Goal: Task Accomplishment & Management: Use online tool/utility

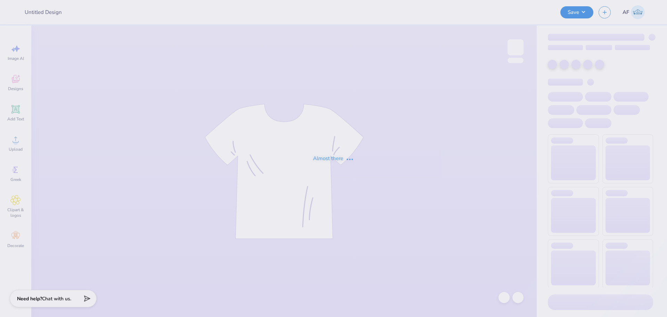
type input "[PERSON_NAME] [PERSON_NAME] : [GEOGRAPHIC_DATA][US_STATE]"
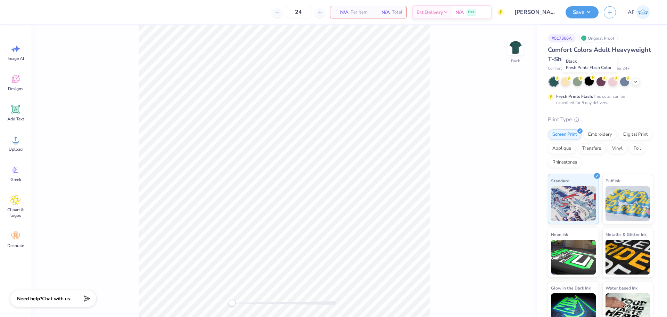
click at [591, 79] on icon at bounding box center [592, 77] width 5 height 5
click at [18, 80] on icon at bounding box center [16, 79] width 8 height 8
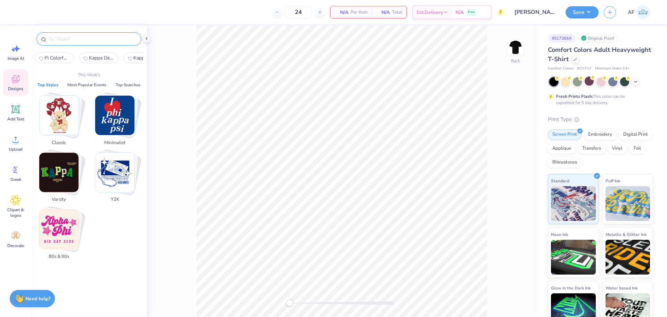
click at [90, 41] on input "text" at bounding box center [92, 38] width 89 height 7
paste input "Cursive Texts with [PERSON_NAME] in"
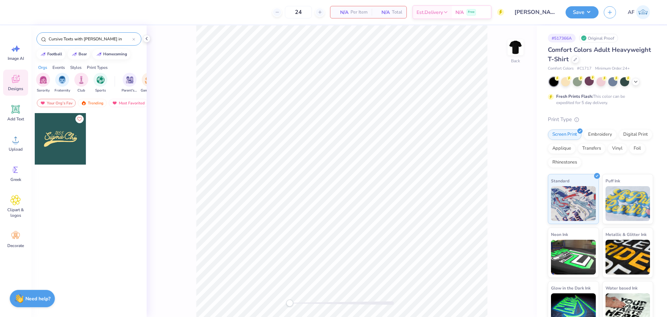
type input "Cursive Texts with [PERSON_NAME] in"
click at [68, 134] on div at bounding box center [60, 138] width 51 height 51
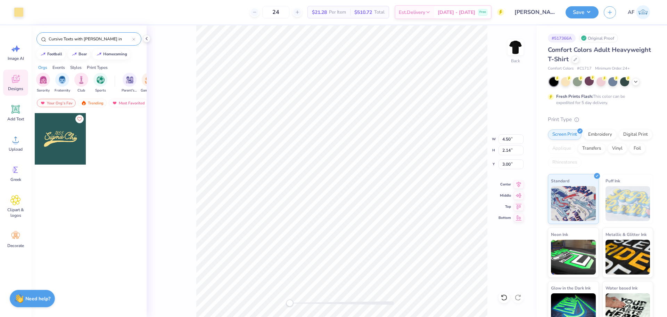
click at [497, 133] on div "Back W 4.50 4.50 " H 2.14 2.14 " Y 3.00 3.00 " Center Middle Top Bottom" at bounding box center [342, 170] width 390 height 291
click at [503, 139] on input "4.50" at bounding box center [511, 139] width 25 height 10
type input "8"
click at [508, 148] on input "2.14" at bounding box center [511, 150] width 25 height 10
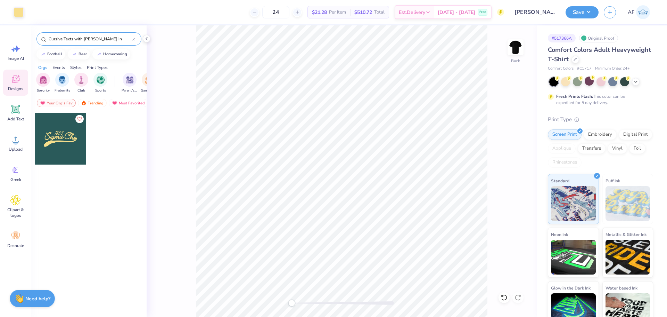
click at [129, 135] on div "Art colors 24 $21.28 Per Item $510.72 Total Est. Delivery [DATE] - [DATE] Free …" at bounding box center [333, 158] width 667 height 317
click at [522, 186] on icon at bounding box center [519, 183] width 10 height 8
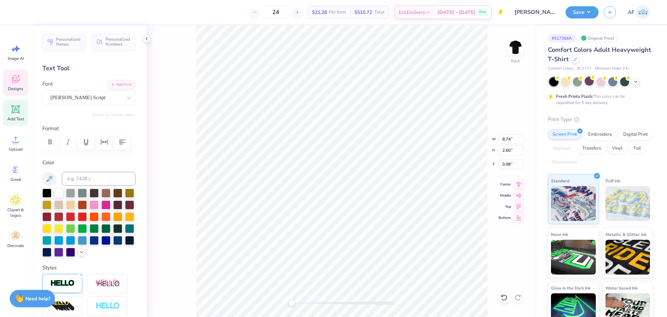
scroll to position [6, 2]
type textarea "Sigma Beta"
type input "2.48"
type input "10.47"
type input "4.09"
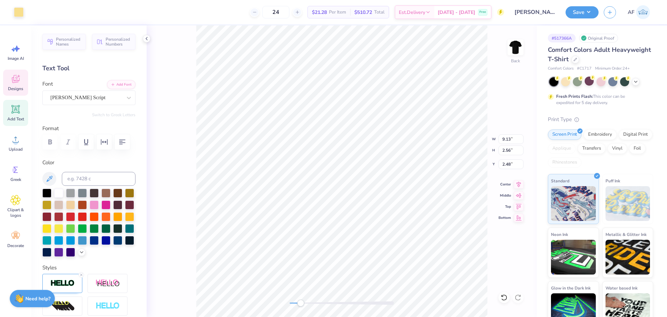
type input "0.95"
click at [519, 183] on icon at bounding box center [519, 183] width 10 height 8
type input "2.58"
type input "1.02"
type input "0.70"
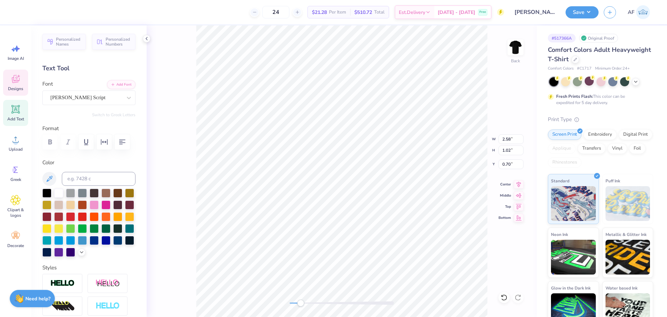
scroll to position [6, 1]
type textarea "1921"
click at [57, 256] on div at bounding box center [88, 222] width 93 height 68
click at [79, 254] on icon at bounding box center [82, 251] width 6 height 6
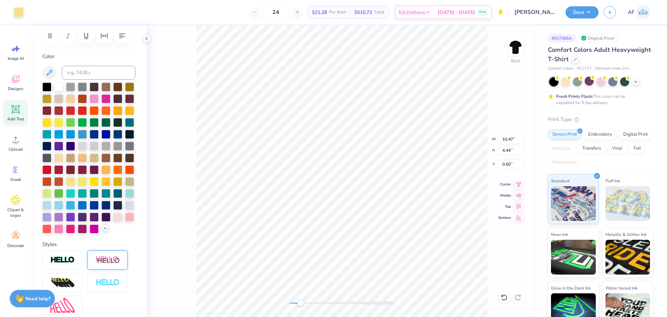
scroll to position [116, 0]
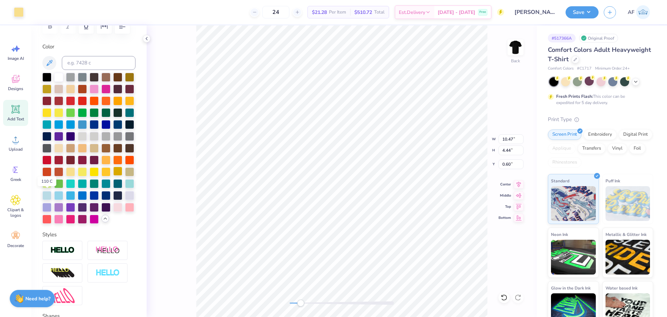
click at [113, 175] on div at bounding box center [117, 170] width 9 height 9
type input "4.09"
type input "0.95"
click at [113, 175] on div at bounding box center [117, 170] width 9 height 9
type input "9.13"
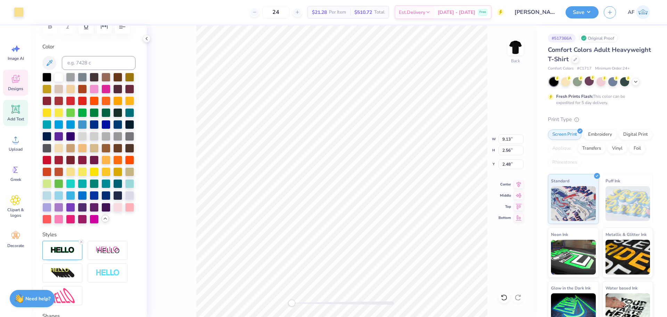
type input "2.56"
type input "1.04"
type input "0.60"
click at [113, 175] on div at bounding box center [117, 170] width 9 height 9
click at [22, 12] on div at bounding box center [19, 12] width 10 height 10
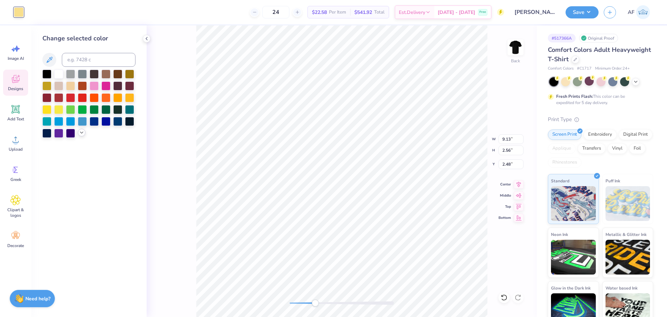
click at [81, 135] on icon at bounding box center [82, 133] width 6 height 6
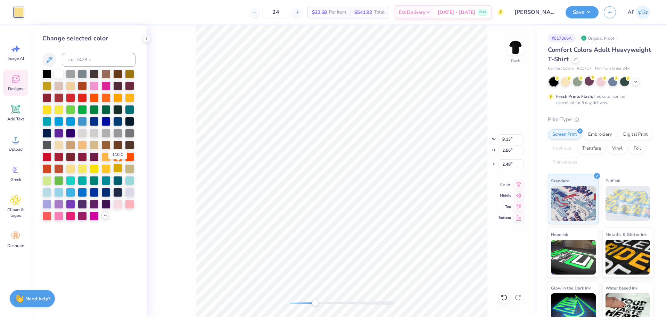
click at [118, 167] on div at bounding box center [117, 167] width 9 height 9
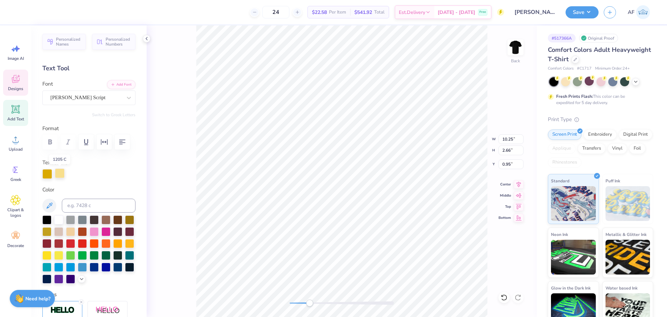
click at [61, 174] on div at bounding box center [60, 173] width 10 height 10
click at [50, 206] on icon at bounding box center [50, 205] width 6 height 6
click at [59, 172] on div at bounding box center [60, 173] width 10 height 10
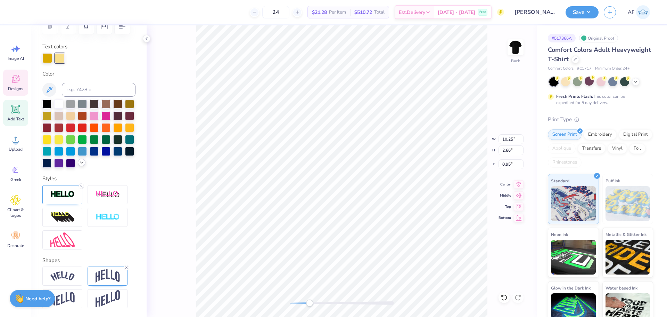
click at [79, 165] on icon at bounding box center [82, 162] width 6 height 6
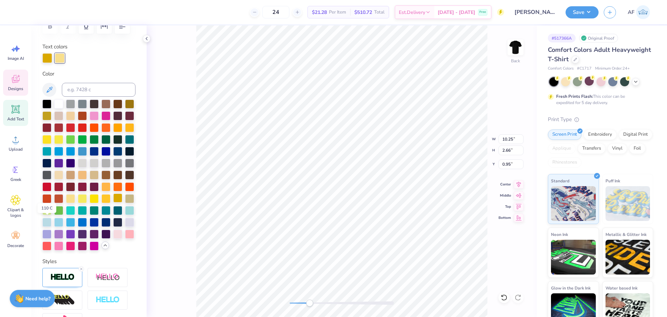
click at [113, 202] on div at bounding box center [117, 197] width 9 height 9
click at [412, 240] on li "Group" at bounding box center [419, 240] width 55 height 14
click at [410, 185] on li "Duplicate" at bounding box center [413, 186] width 55 height 14
type input "0.60"
click at [87, 128] on div at bounding box center [82, 126] width 9 height 9
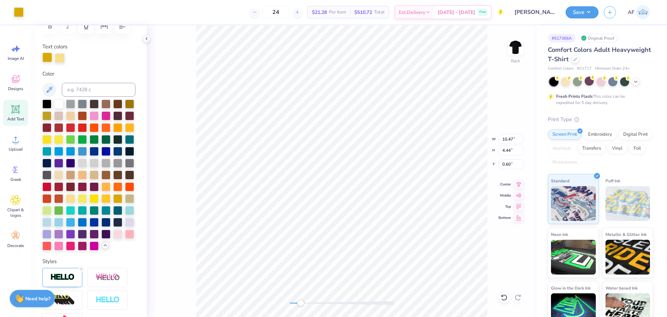
click at [48, 56] on div at bounding box center [47, 57] width 10 height 10
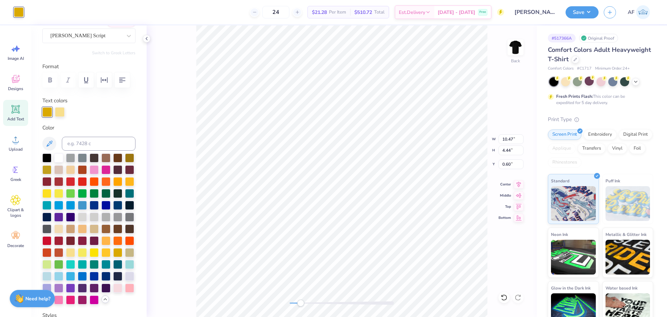
scroll to position [0, 0]
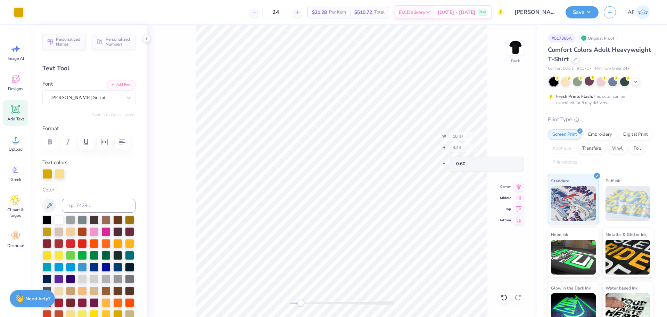
click at [463, 144] on div "Back W 10.47 H 4.44 Y 0.60 Center Middle Top Bottom" at bounding box center [342, 170] width 390 height 291
click at [49, 174] on div at bounding box center [47, 173] width 10 height 10
click at [87, 243] on div at bounding box center [82, 242] width 9 height 9
type input "5.29"
type input "0.60"
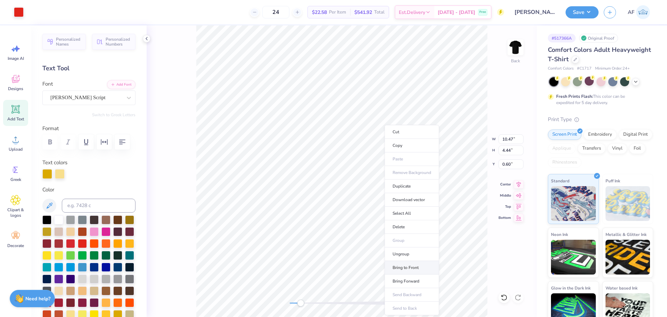
click at [411, 265] on li "Bring to Front" at bounding box center [412, 268] width 55 height 14
click at [51, 243] on div at bounding box center [46, 242] width 9 height 9
click at [48, 173] on div at bounding box center [47, 173] width 10 height 10
click at [51, 240] on div at bounding box center [46, 242] width 9 height 9
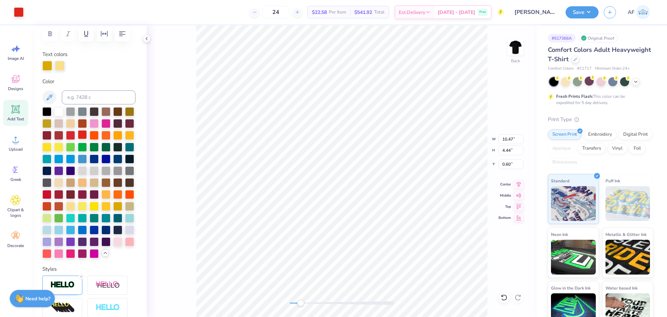
scroll to position [116, 0]
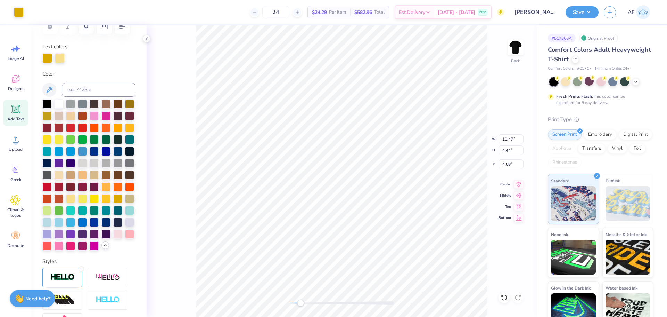
type input "0.60"
click at [27, 13] on div at bounding box center [31, 12] width 10 height 10
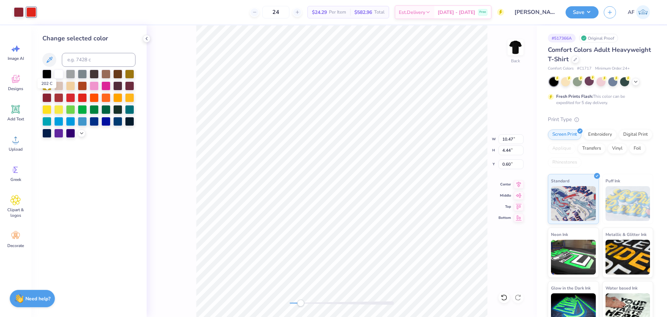
click at [48, 99] on div at bounding box center [46, 97] width 9 height 9
click at [80, 134] on icon at bounding box center [82, 133] width 6 height 6
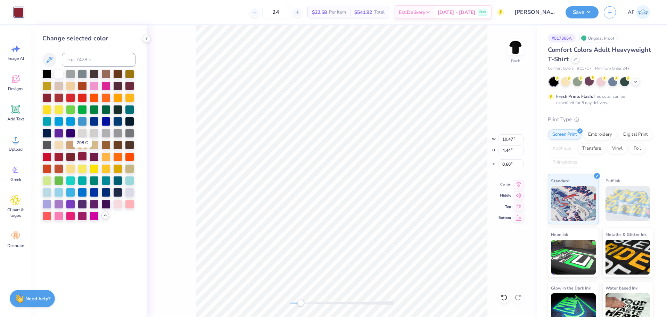
click at [83, 157] on div at bounding box center [82, 155] width 9 height 9
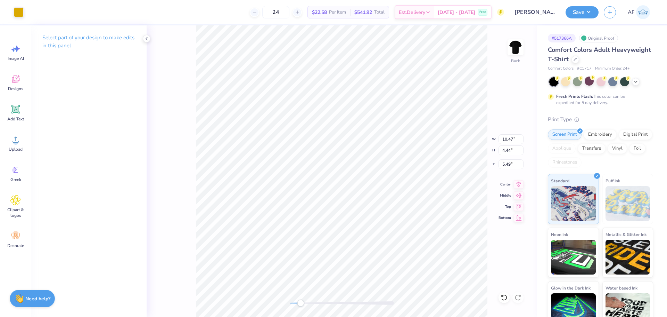
type input "0.60"
click at [401, 308] on li "Send to Back" at bounding box center [401, 308] width 55 height 14
type input "2.56"
type input "1.04"
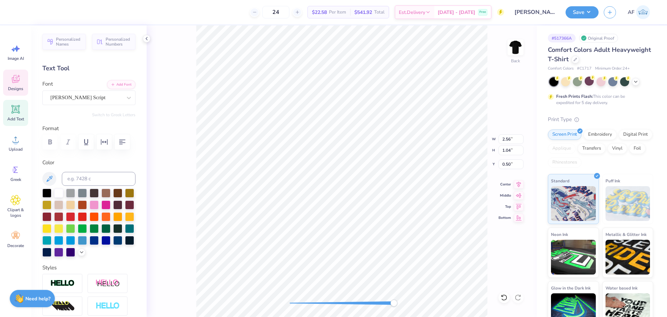
scroll to position [6, 1]
click at [527, 107] on div "Back W 2.56 2.56 " H 1.04 1.04 " Y 0.50 0.50 " Center Middle Top Bottom" at bounding box center [342, 170] width 390 height 291
type input "2.56"
type input "1.04"
type input "0.54"
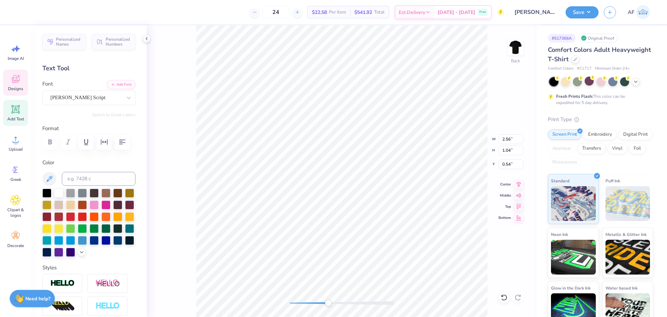
type input "10.47"
type input "4.44"
type input "0.60"
type input "10.47"
type input "4.09"
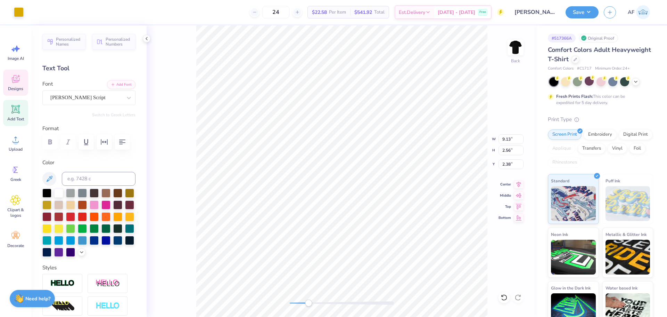
type input "0.85"
click at [438, 242] on li "Group" at bounding box center [448, 240] width 55 height 14
click at [502, 207] on div "Back" at bounding box center [342, 170] width 390 height 291
click at [509, 164] on input "0.54" at bounding box center [511, 164] width 25 height 10
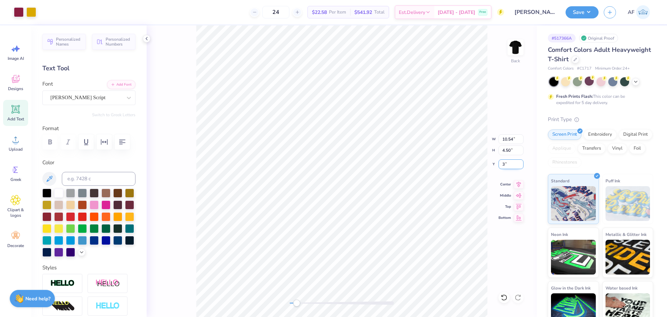
type input "3.00"
click at [509, 141] on input "10.54" at bounding box center [511, 139] width 25 height 10
click at [531, 156] on div "Back W 10 10 " H 4.50 4.50 " Y 3.00 3.00 " Center Middle Top Bottom" at bounding box center [342, 170] width 390 height 291
type input "9.49"
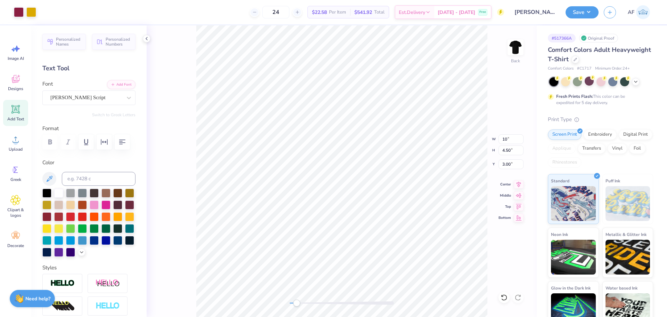
type input "4.14"
type input "3.14"
type input "2.43"
type input "0.98"
type input "3.12"
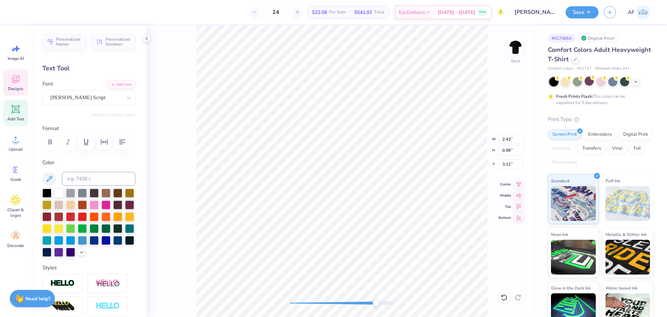
click at [504, 84] on div "Back W 2.43 2.43 " H 0.98 0.98 " Y 3.12 3.12 " Center Middle Top Bottom" at bounding box center [342, 170] width 390 height 291
type input "9.43"
type input "3.68"
type input "3.44"
type input "9.23"
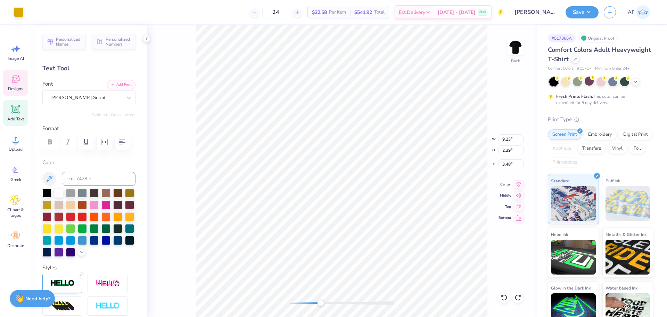
type input "2.39"
type input "3.48"
type input "9.93"
type input "4.21"
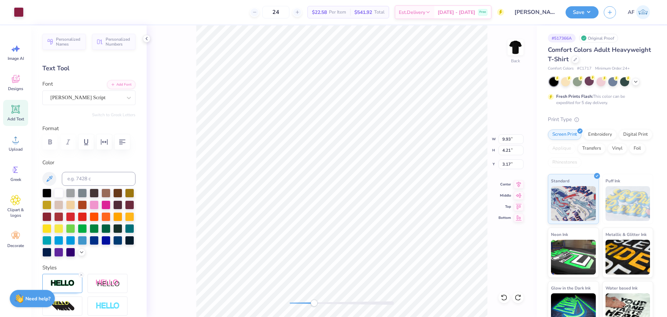
type input "3.17"
type input "9.23"
type input "2.39"
type input "3.48"
click at [413, 307] on li "Send to Back" at bounding box center [412, 308] width 55 height 14
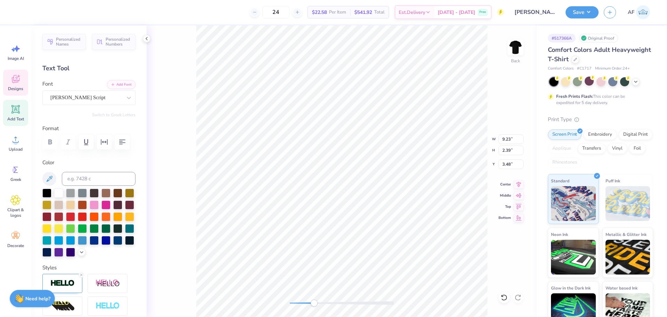
type input "9.93"
type input "4.21"
type input "3.17"
type textarea "Sigma Beta"
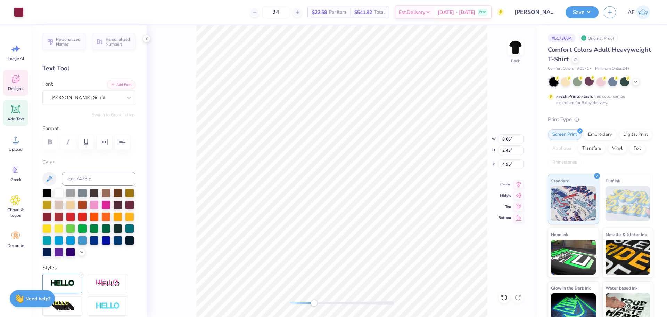
type input "9.23"
type input "2.39"
click at [408, 182] on li "Duplicate" at bounding box center [404, 186] width 55 height 14
type input "4.48"
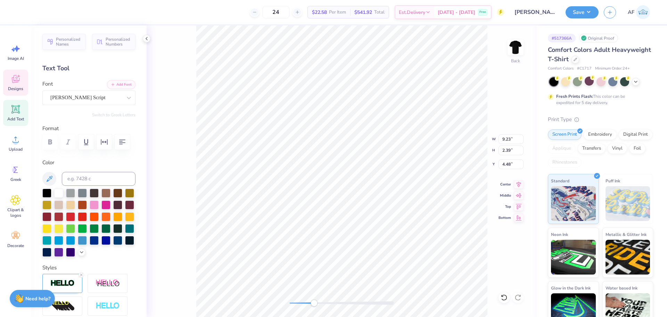
click at [516, 252] on div "Back W 9.23 9.23 " H 2.39 2.39 " Y 4.48 4.48 " Center Middle Top Bottom" at bounding box center [342, 170] width 390 height 291
click at [53, 180] on icon at bounding box center [49, 178] width 8 height 8
click at [53, 160] on label "Color" at bounding box center [88, 162] width 93 height 8
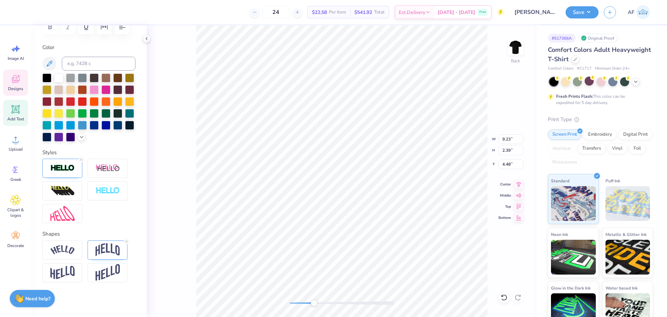
scroll to position [69, 0]
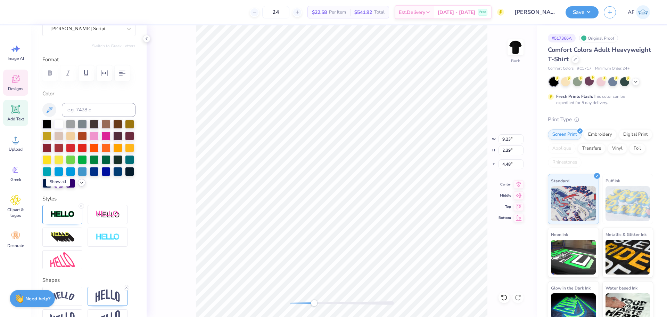
click at [79, 185] on icon at bounding box center [82, 183] width 6 height 6
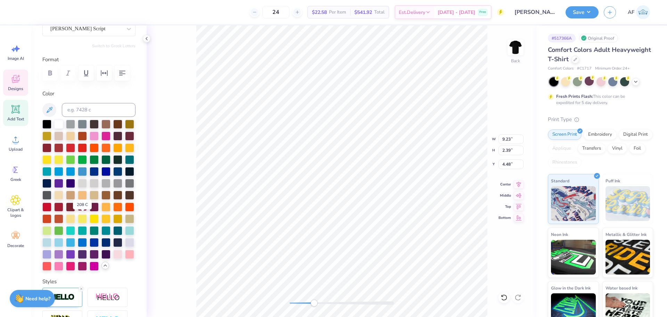
click at [82, 211] on div at bounding box center [82, 206] width 9 height 9
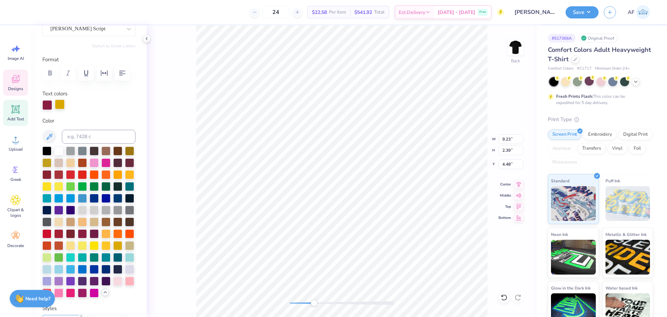
click at [57, 104] on div at bounding box center [60, 104] width 10 height 10
click at [80, 237] on div at bounding box center [82, 232] width 9 height 9
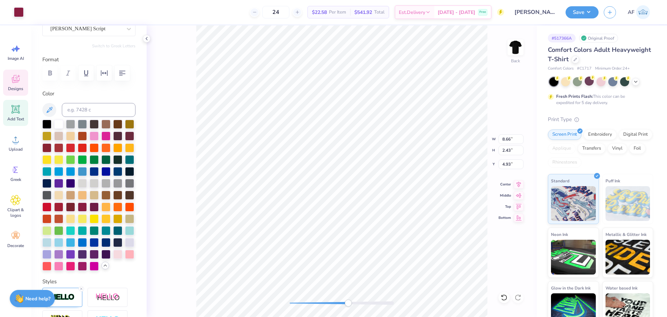
type input "9.50"
type input "3.80"
type input "3.54"
click at [374, 294] on li "Send to Back" at bounding box center [371, 296] width 55 height 14
click at [399, 307] on li "Send to Back" at bounding box center [399, 308] width 55 height 14
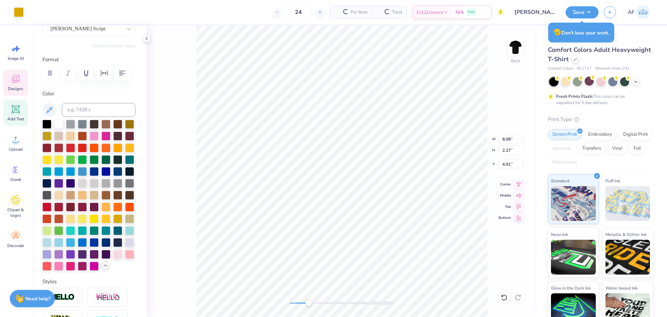
type input "8.08"
type input "2.27"
type input "9.23"
type input "2.39"
type input "3.54"
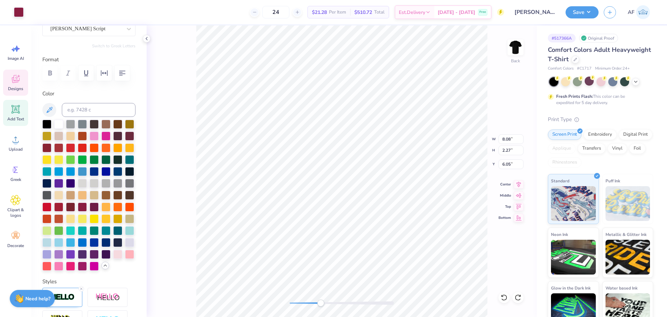
type input "8.22"
type input "2.31"
type input "5.05"
type input "8.22"
type input "2.31"
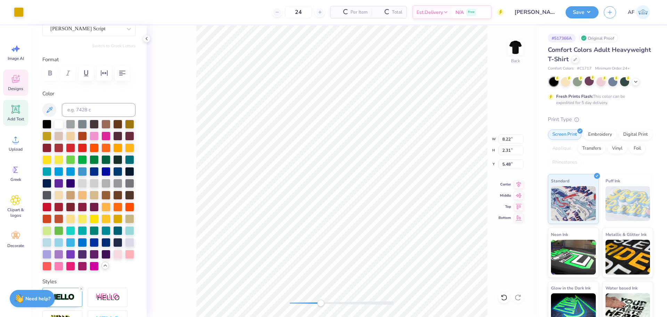
type input "5.48"
type input "8.08"
type input "2.27"
type input "6.05"
type input "8.22"
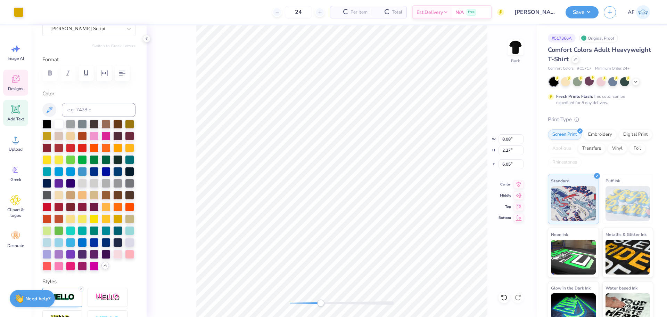
type input "2.31"
type input "5.00"
type input "21.05"
type input "9.78"
type input "-8.71"
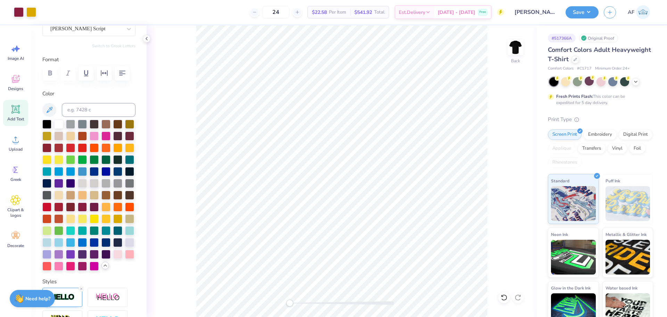
click at [503, 228] on div "Back" at bounding box center [342, 170] width 390 height 291
drag, startPoint x: 289, startPoint y: 301, endPoint x: 105, endPoint y: 295, distance: 184.2
click at [105, 295] on div "Art colors 24 $22.58 Per Item $541.92 Total Est. Delivery [DATE] - [DATE] Free …" at bounding box center [333, 158] width 667 height 317
type input "8.22"
type input "2.31"
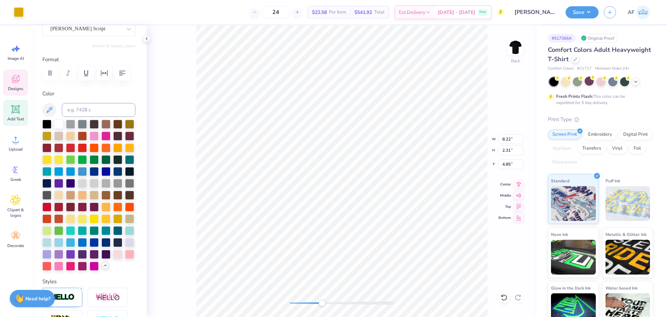
type input "4.85"
type input "9.23"
type input "2.39"
type input "3.48"
type input "8.08"
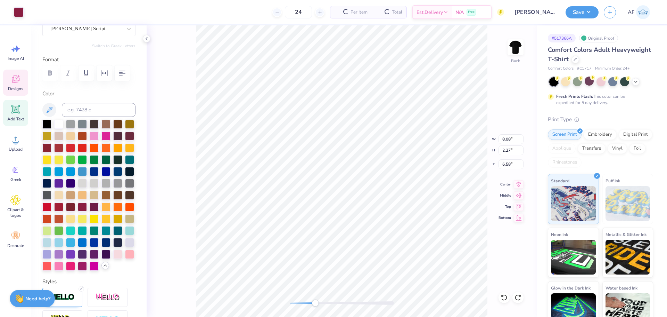
type input "2.27"
type input "6.58"
type input "8.22"
type input "2.31"
type input "4.99"
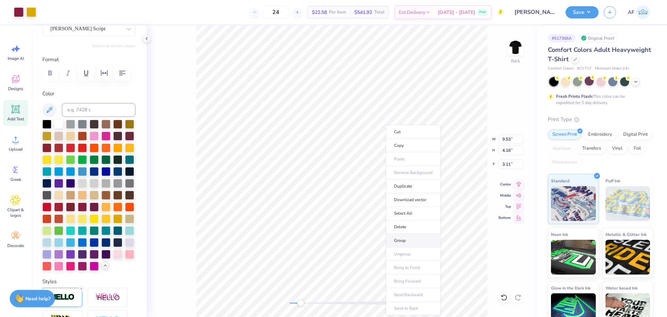
click at [415, 238] on li "Group" at bounding box center [413, 240] width 55 height 14
click at [514, 164] on input "3.00" at bounding box center [511, 164] width 25 height 10
click at [521, 185] on icon at bounding box center [519, 183] width 10 height 8
click at [594, 10] on button "Save" at bounding box center [582, 11] width 33 height 12
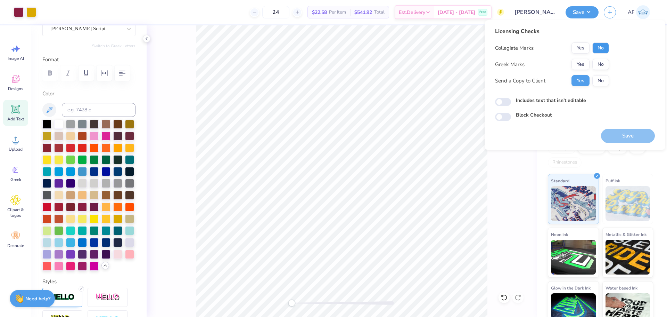
click at [601, 47] on button "No" at bounding box center [600, 47] width 17 height 11
click at [582, 63] on button "Yes" at bounding box center [581, 64] width 18 height 11
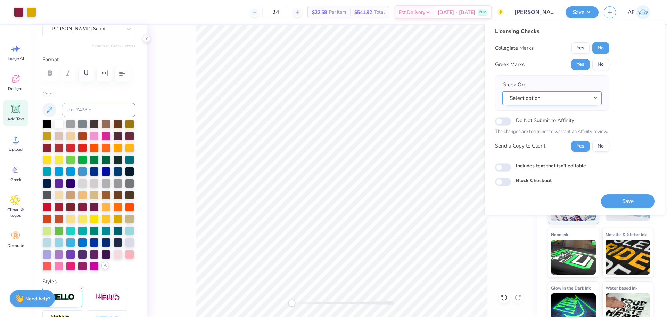
click at [582, 96] on button "Select option" at bounding box center [551, 98] width 99 height 14
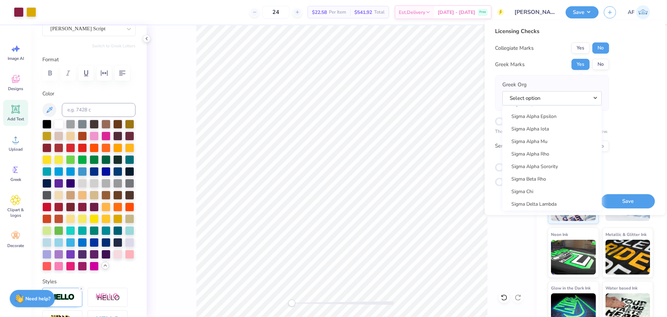
scroll to position [4459, 0]
click at [608, 65] on button "No" at bounding box center [600, 64] width 17 height 11
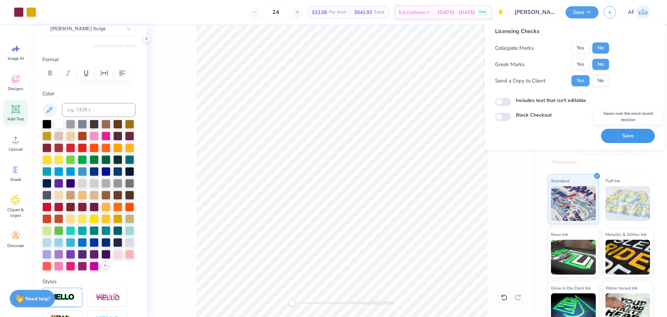
click at [634, 133] on button "Save" at bounding box center [628, 136] width 54 height 14
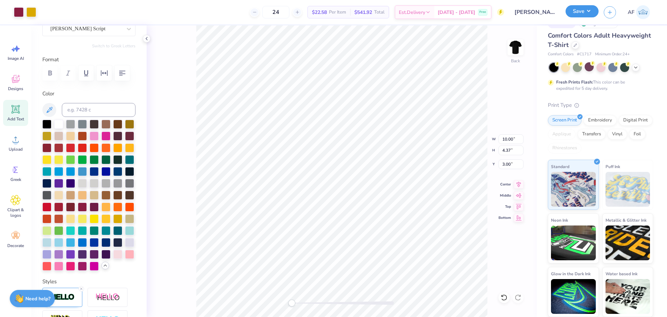
click at [592, 13] on button "Save" at bounding box center [582, 11] width 33 height 12
click at [589, 14] on button "Save" at bounding box center [582, 11] width 33 height 12
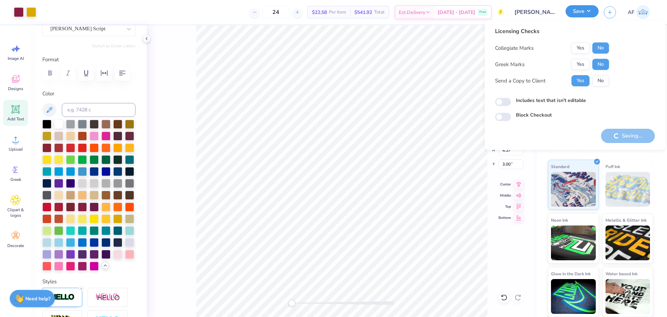
click at [590, 14] on button "Save" at bounding box center [582, 11] width 33 height 12
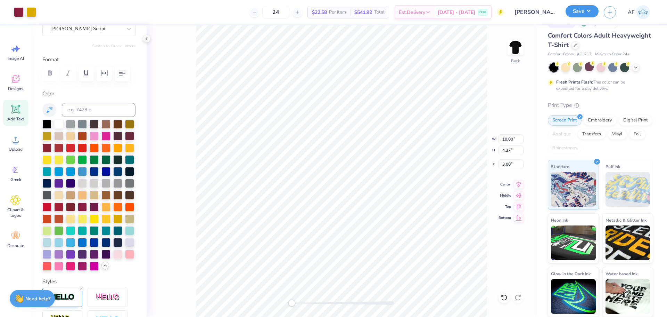
click at [592, 13] on button "Save" at bounding box center [582, 11] width 33 height 12
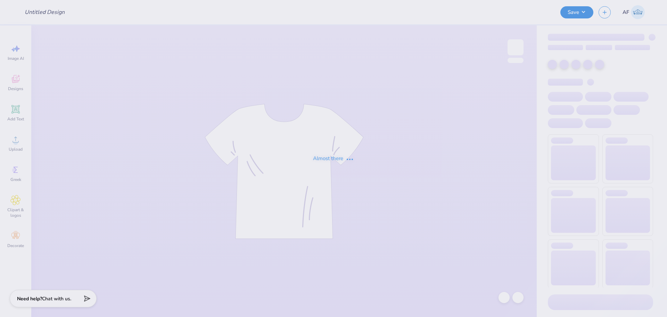
type input "Alpha Phi Woodstock"
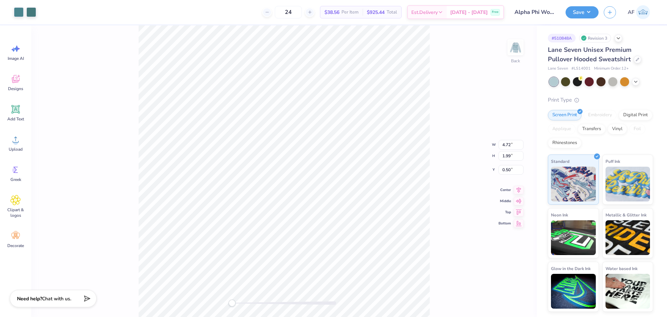
click at [37, 15] on div "Art colors 24 $38.56 Per Item $925.44 Total Est. Delivery Sep 21 - 24 Free Desi…" at bounding box center [333, 12] width 667 height 24
click at [35, 15] on div at bounding box center [31, 12] width 10 height 10
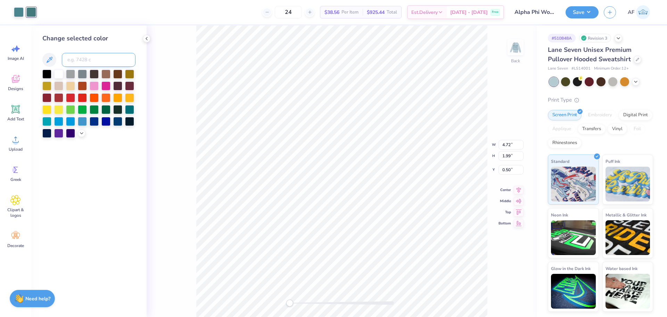
click at [106, 62] on input at bounding box center [99, 60] width 74 height 14
type input "5483"
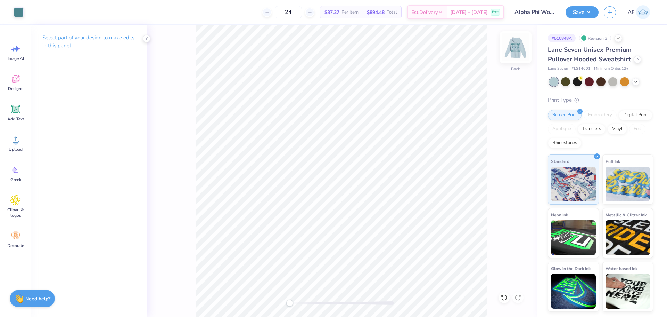
click at [520, 48] on img at bounding box center [516, 47] width 28 height 28
click at [36, 14] on div at bounding box center [31, 12] width 10 height 10
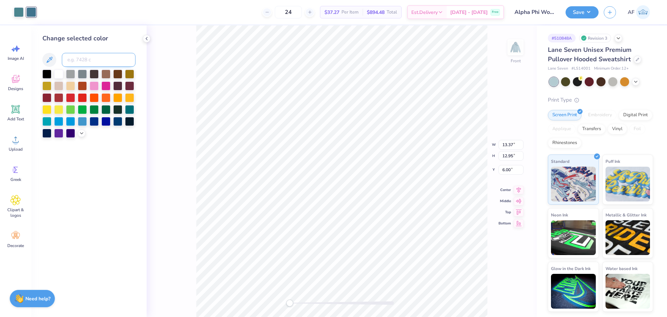
click at [79, 60] on input at bounding box center [99, 60] width 74 height 14
type input "5483"
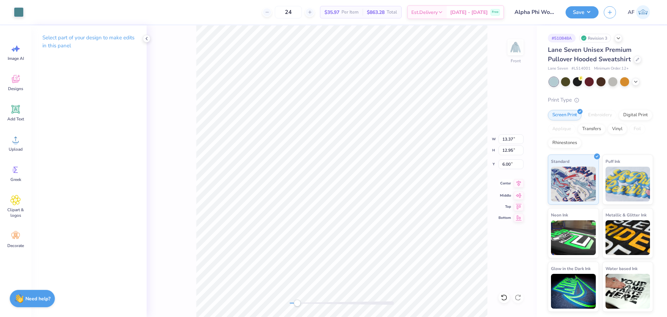
click at [518, 183] on icon at bounding box center [519, 183] width 10 height 8
click at [521, 187] on div "Front W 12.50 12.50 " H 12.12 12.12 " Y 6.00 6.00 " Center Middle Top Bottom" at bounding box center [342, 170] width 390 height 291
click at [519, 48] on img at bounding box center [516, 47] width 28 height 28
type input "11.52"
type input "11.16"
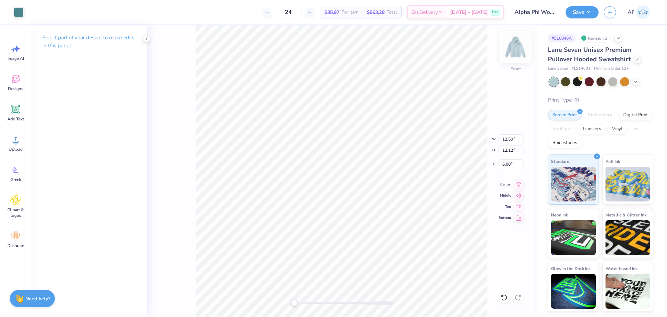
type input "0.54"
type input "0.15"
type input "0.16"
type input "1.37"
type input "4.69"
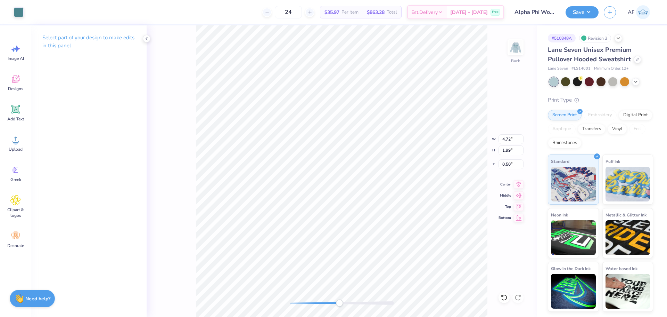
type input "1.97"
type input "4.70"
type input "1.98"
click at [595, 15] on button "Save" at bounding box center [582, 11] width 33 height 12
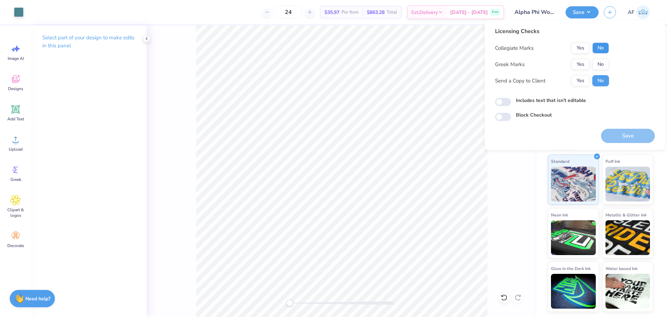
click at [601, 43] on button "No" at bounding box center [600, 47] width 17 height 11
click at [582, 48] on button "Yes" at bounding box center [581, 47] width 18 height 11
click at [581, 63] on button "Yes" at bounding box center [581, 64] width 18 height 11
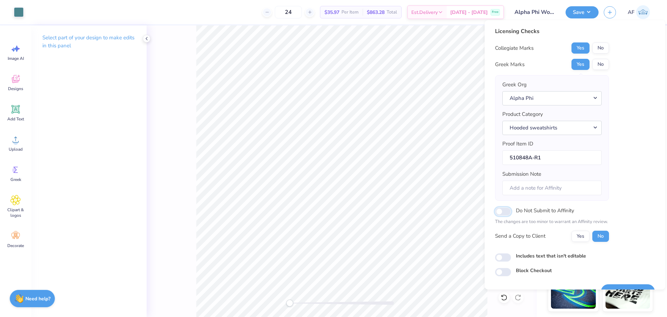
click at [501, 211] on input "Do Not Submit to Affinity" at bounding box center [503, 211] width 16 height 8
checkbox input "true"
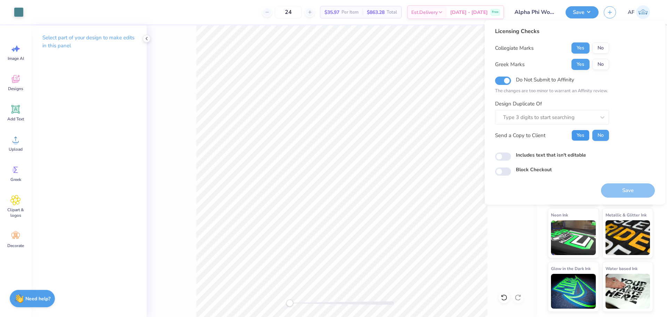
click at [579, 136] on button "Yes" at bounding box center [581, 135] width 18 height 11
click at [603, 47] on button "No" at bounding box center [600, 47] width 17 height 11
click at [633, 188] on div "Save" at bounding box center [628, 190] width 54 height 14
click at [548, 116] on div at bounding box center [549, 117] width 92 height 9
click at [614, 115] on div "Licensing Checks Collegiate Marks Yes No Greek Marks Yes No Do Not Submit to Af…" at bounding box center [575, 101] width 160 height 148
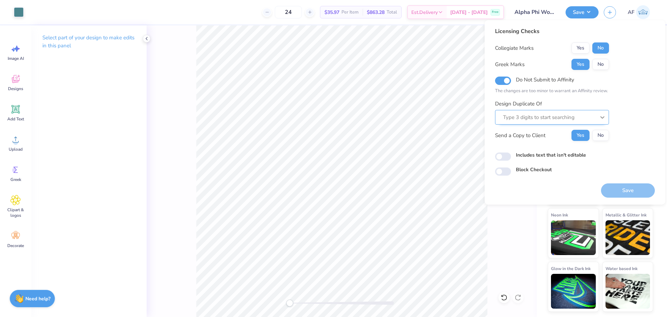
click at [602, 118] on icon at bounding box center [602, 117] width 4 height 2
click at [506, 157] on input "Includes text that isn't editable" at bounding box center [503, 156] width 16 height 8
checkbox input "false"
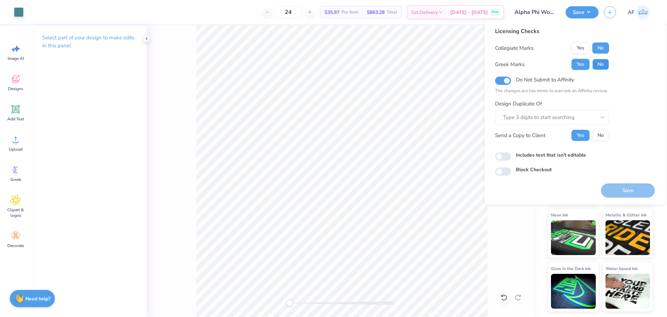
click at [595, 61] on button "No" at bounding box center [600, 64] width 17 height 11
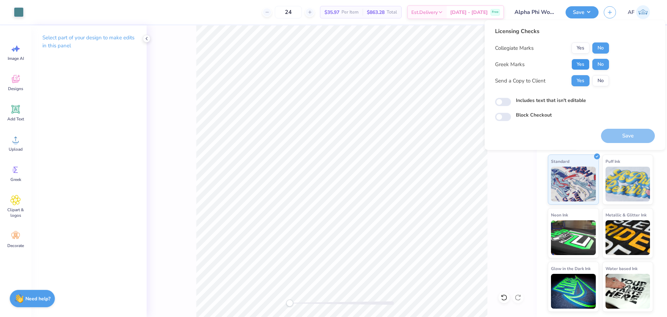
click at [588, 62] on button "Yes" at bounding box center [581, 64] width 18 height 11
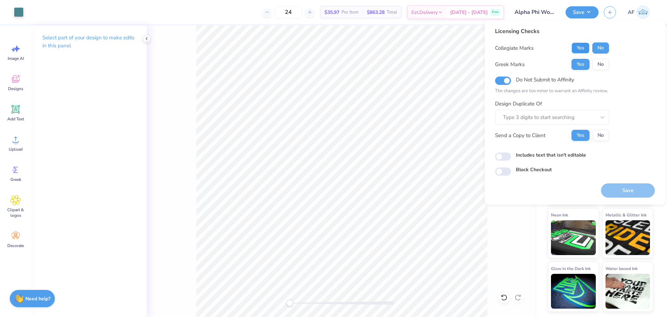
click at [579, 45] on button "Yes" at bounding box center [581, 47] width 18 height 11
click at [598, 45] on button "No" at bounding box center [600, 47] width 17 height 11
click at [499, 82] on input "Do Not Submit to Affinity" at bounding box center [503, 80] width 16 height 8
checkbox input "false"
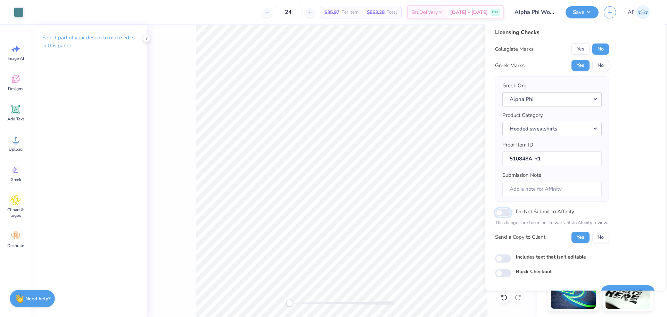
scroll to position [16, 0]
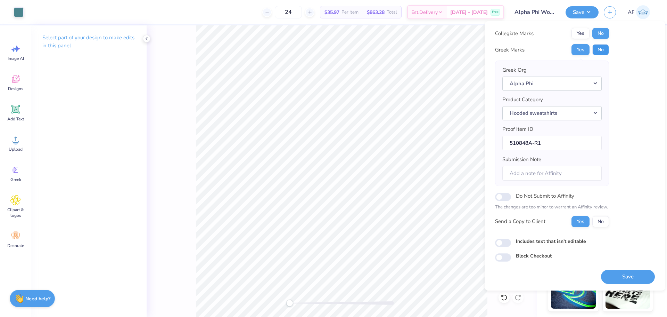
click at [598, 49] on button "No" at bounding box center [600, 49] width 17 height 11
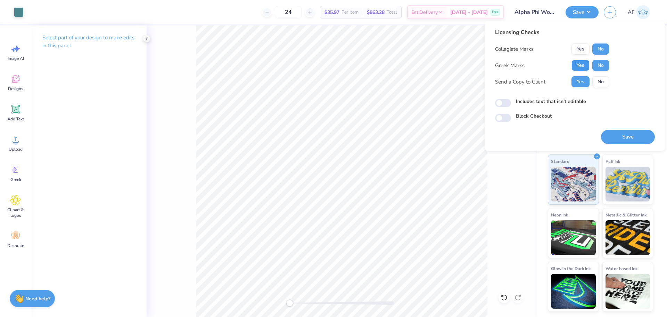
click at [580, 65] on button "Yes" at bounding box center [581, 65] width 18 height 11
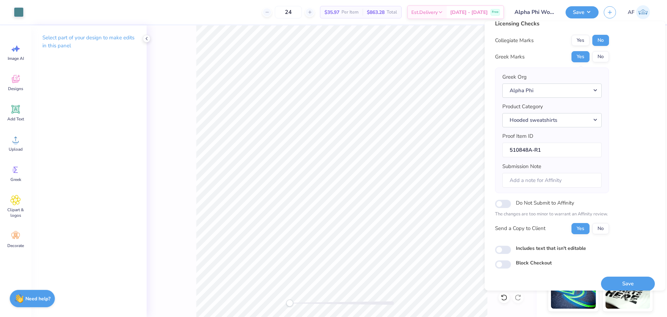
scroll to position [16, 0]
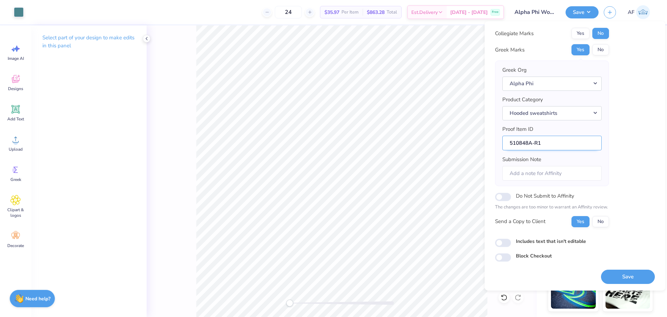
click at [571, 147] on input "510848A-R1" at bounding box center [551, 143] width 99 height 15
click at [501, 197] on input "Do Not Submit to Affinity" at bounding box center [503, 196] width 16 height 8
checkbox input "true"
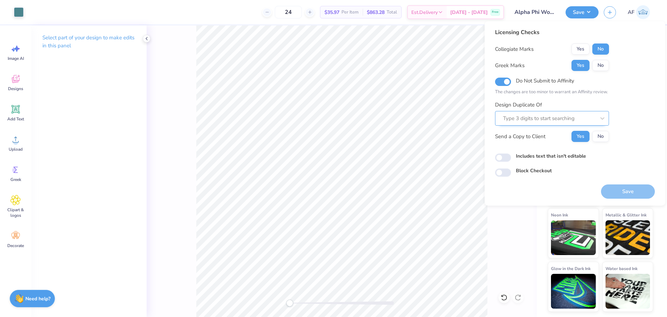
click at [549, 115] on div at bounding box center [549, 118] width 92 height 9
click at [543, 113] on div "Type 3 digits to start searching" at bounding box center [549, 118] width 94 height 11
paste input "510848A"
type input "510848A"
click at [626, 132] on div "Licensing Checks Collegiate Marks Yes No Greek Marks Yes No Do Not Submit to Af…" at bounding box center [575, 102] width 160 height 148
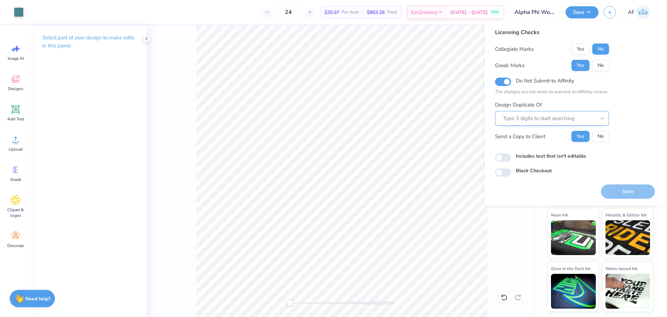
click at [586, 117] on div at bounding box center [549, 118] width 92 height 9
click at [631, 152] on div "Licensing Checks Collegiate Marks Yes No Greek Marks Yes No Do Not Submit to Af…" at bounding box center [575, 102] width 160 height 148
click at [601, 118] on icon at bounding box center [602, 118] width 4 height 2
click at [559, 116] on div at bounding box center [549, 118] width 92 height 9
paste input "510848A"
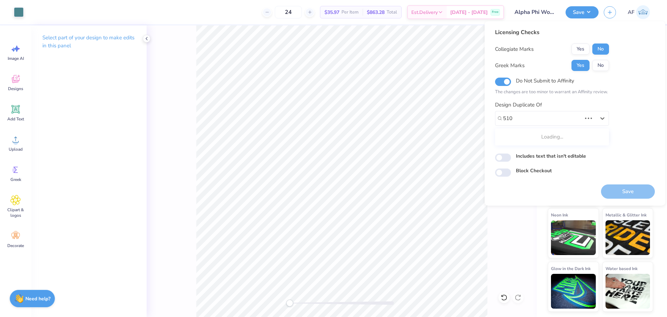
type input "510"
click at [633, 91] on div "Licensing Checks Collegiate Marks Yes No Greek Marks Yes No Do Not Submit to Af…" at bounding box center [575, 102] width 160 height 148
click at [506, 85] on input "Do Not Submit to Affinity" at bounding box center [503, 81] width 16 height 8
checkbox input "false"
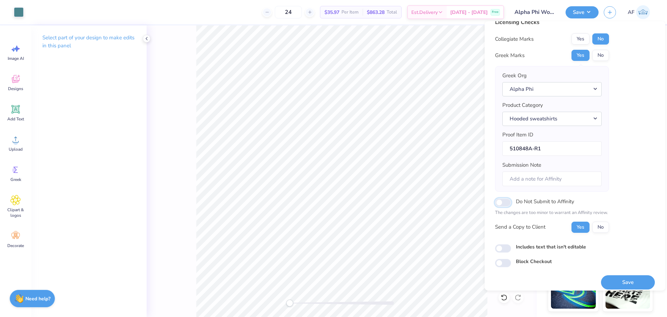
scroll to position [16, 0]
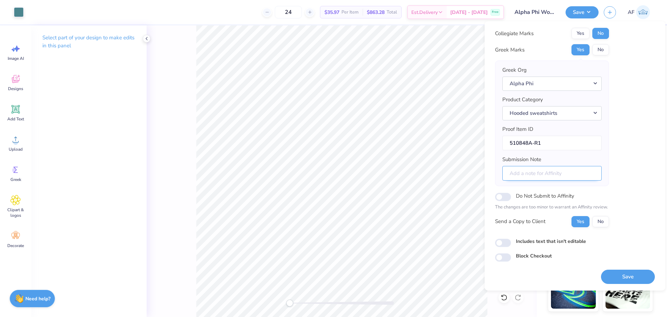
click at [569, 177] on input "Submission Note" at bounding box center [551, 173] width 99 height 15
click at [618, 157] on div "Licensing Checks Collegiate Marks Yes No Greek Marks Yes No Greek Org Alpha Phi…" at bounding box center [575, 137] width 160 height 249
click at [606, 278] on button "Save" at bounding box center [628, 276] width 54 height 14
click at [148, 37] on icon at bounding box center [147, 39] width 6 height 6
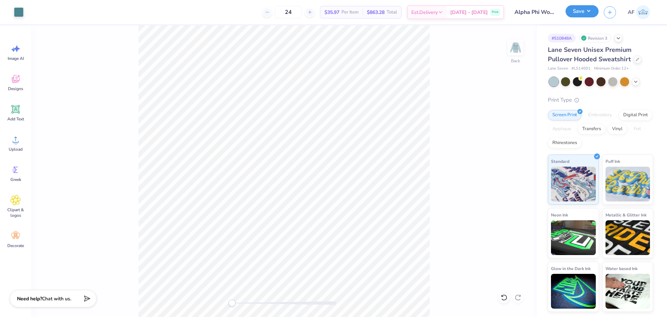
click at [591, 15] on button "Save" at bounding box center [582, 11] width 33 height 12
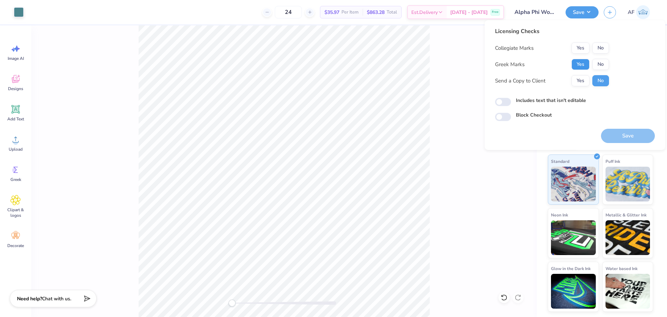
click at [574, 66] on button "Yes" at bounding box center [581, 64] width 18 height 11
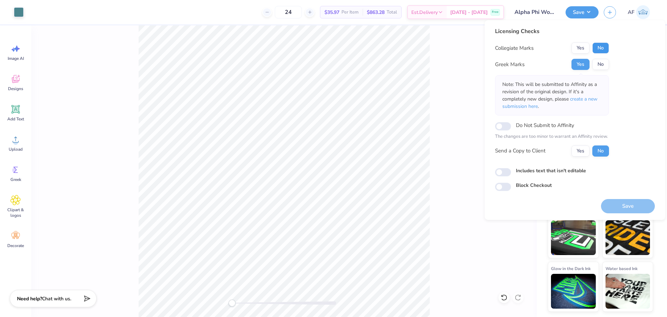
click at [598, 45] on button "No" at bounding box center [600, 47] width 17 height 11
click at [523, 133] on div "Do Not Submit to Affinity The changes are too minor to warrant an Affinity revi…" at bounding box center [552, 130] width 114 height 19
click at [522, 128] on label "Do Not Submit to Affinity" at bounding box center [545, 125] width 58 height 9
click at [511, 128] on input "Do Not Submit to Affinity" at bounding box center [503, 126] width 16 height 8
checkbox input "true"
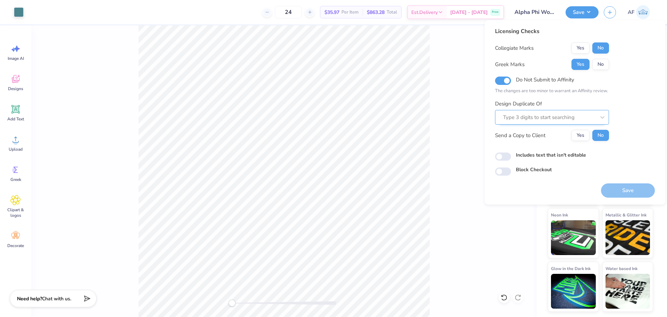
click at [554, 116] on div at bounding box center [549, 117] width 92 height 9
type input "asd"
click at [554, 116] on div at bounding box center [542, 117] width 79 height 9
click at [582, 137] on button "Yes" at bounding box center [581, 135] width 18 height 11
click at [506, 83] on input "Do Not Submit to Affinity" at bounding box center [503, 80] width 16 height 8
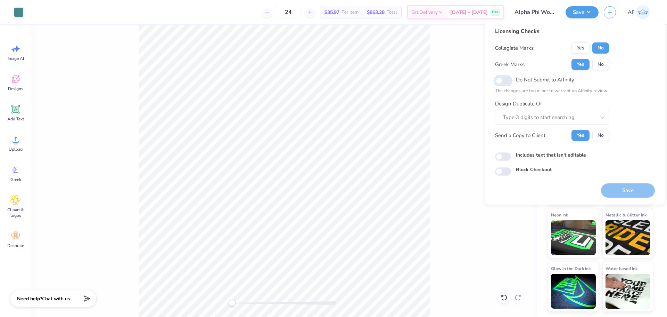
checkbox input "false"
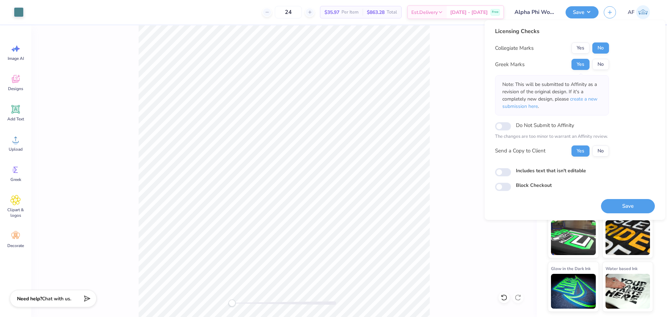
click at [610, 122] on div "Licensing Checks Collegiate Marks Yes No Greek Marks Yes No Note: This will be …" at bounding box center [575, 109] width 160 height 164
click at [620, 119] on div "Licensing Checks Collegiate Marks Yes No Greek Marks Yes No Note: This will be …" at bounding box center [575, 109] width 160 height 164
